Goal: Navigation & Orientation: Find specific page/section

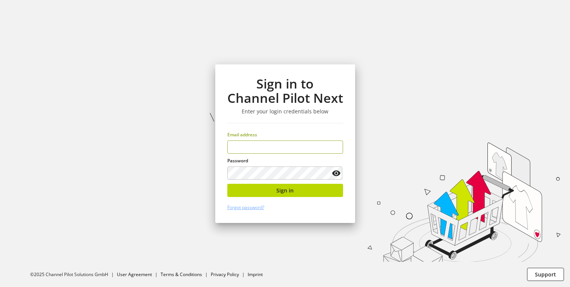
click at [257, 151] on input "email" at bounding box center [285, 146] width 116 height 13
type input "**********"
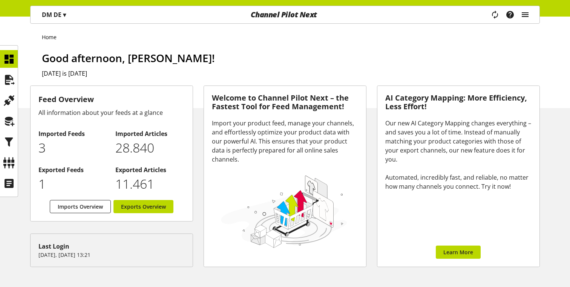
click at [527, 20] on icon "main navigation" at bounding box center [524, 15] width 9 height 14
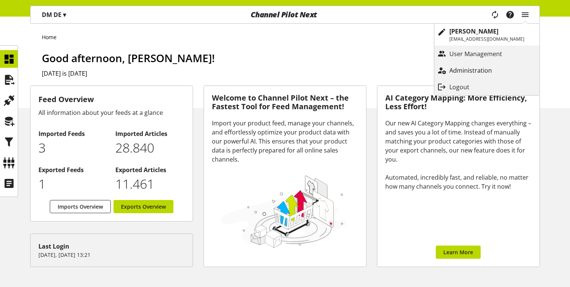
click at [470, 67] on p "Administration" at bounding box center [478, 70] width 58 height 9
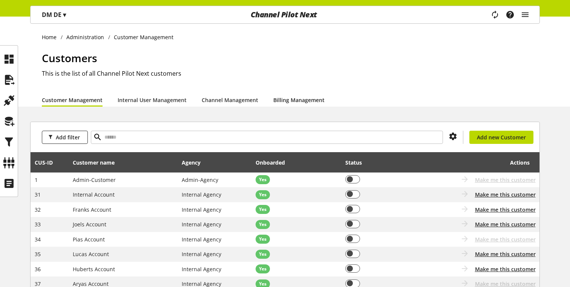
click at [299, 99] on link "Billing Management" at bounding box center [298, 100] width 51 height 8
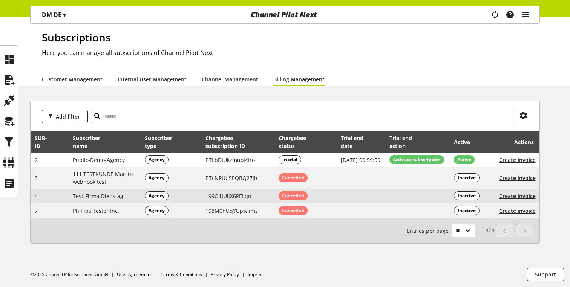
scroll to position [27, 0]
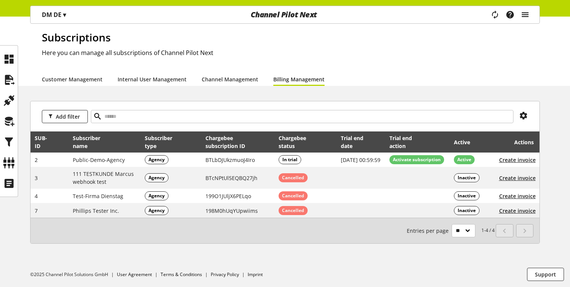
click at [524, 11] on icon "main navigation" at bounding box center [524, 15] width 9 height 14
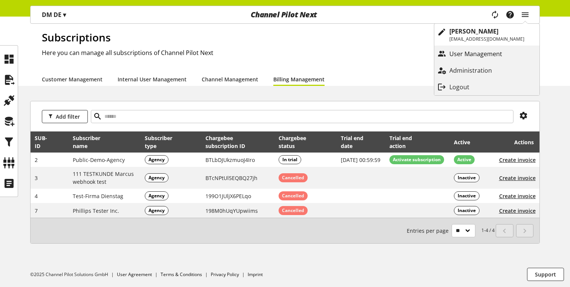
click at [489, 59] on link "User Management" at bounding box center [486, 54] width 105 height 14
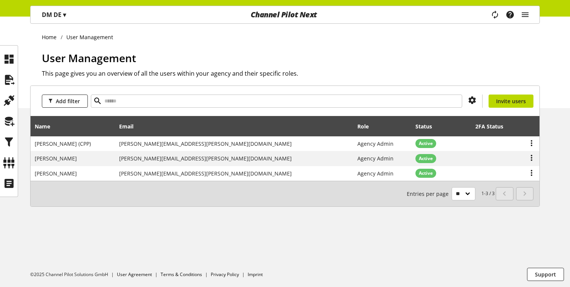
click at [298, 269] on ul "©2025 Channel Pilot Solutions GmbH User Agreement Terms & Conditions Privacy Po…" at bounding box center [299, 274] width 539 height 25
click at [371, 15] on icon "main navigation" at bounding box center [524, 15] width 9 height 14
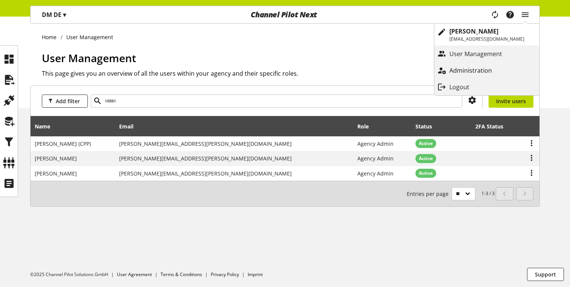
click at [371, 68] on p "Administration" at bounding box center [478, 70] width 58 height 9
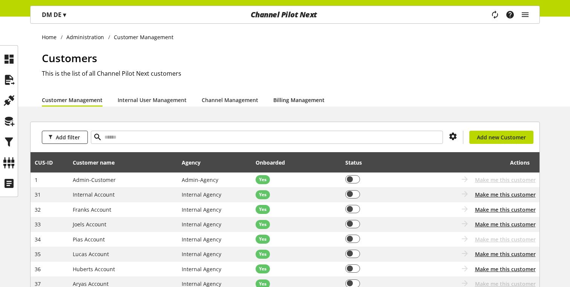
click at [292, 98] on link "Billing Management" at bounding box center [298, 100] width 51 height 8
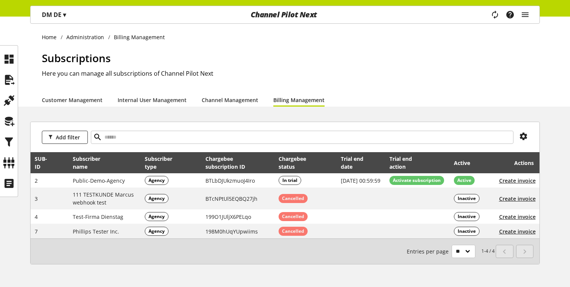
click at [212, 64] on h1 "Subscriptions" at bounding box center [291, 58] width 498 height 16
click at [117, 51] on h1 "Subscriptions" at bounding box center [291, 58] width 498 height 16
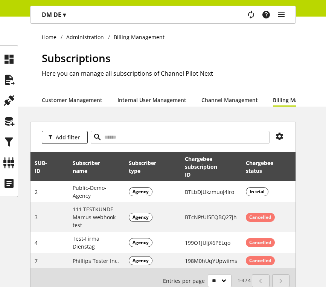
click at [60, 12] on p "DM DE ▾" at bounding box center [54, 14] width 24 height 9
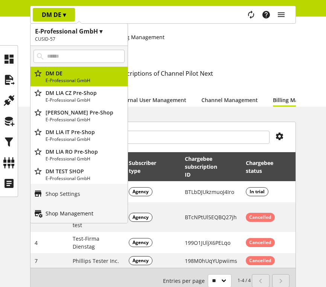
click at [76, 211] on p "Shop Management" at bounding box center [70, 213] width 48 height 8
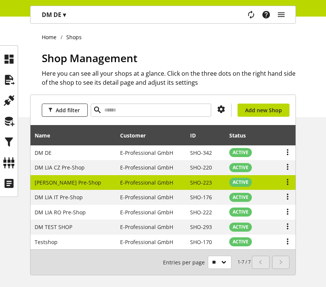
scroll to position [8, 0]
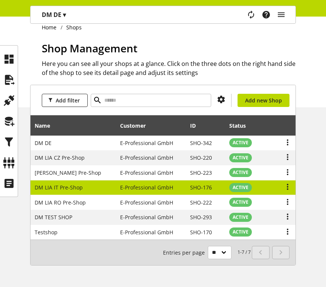
scroll to position [8, 0]
